Goal: Find specific fact: Find specific fact

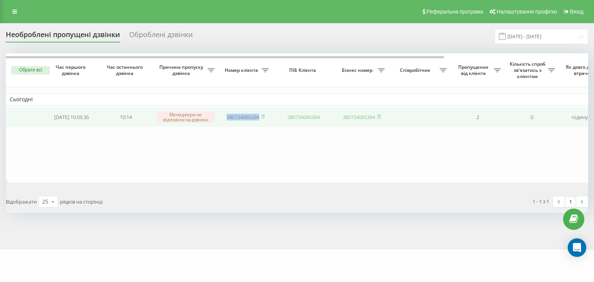
drag, startPoint x: 221, startPoint y: 116, endPoint x: 258, endPoint y: 115, distance: 37.2
click at [258, 115] on td "380734065394" at bounding box center [245, 117] width 54 height 20
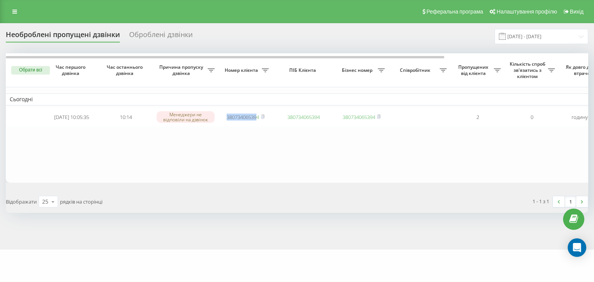
click at [250, 143] on table "Сьогодні [DATE] 10:05:35 10:14 Менеджери не відповіли на дзвінок 380734065394 3…" at bounding box center [392, 118] width 773 height 130
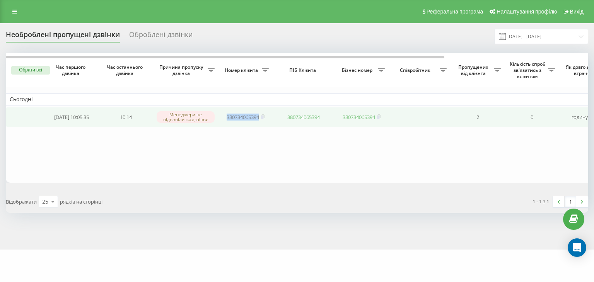
drag, startPoint x: 222, startPoint y: 114, endPoint x: 259, endPoint y: 117, distance: 37.6
click at [259, 117] on td "380734065394" at bounding box center [245, 117] width 54 height 20
copy link "380734065394"
